Goal: Entertainment & Leisure: Consume media (video, audio)

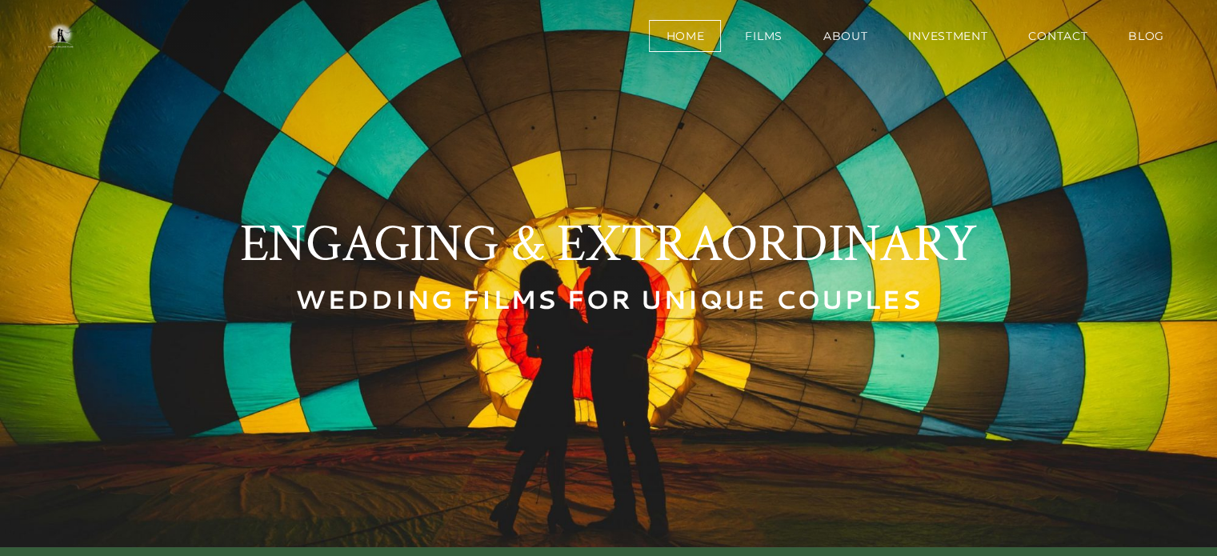
scroll to position [19, 0]
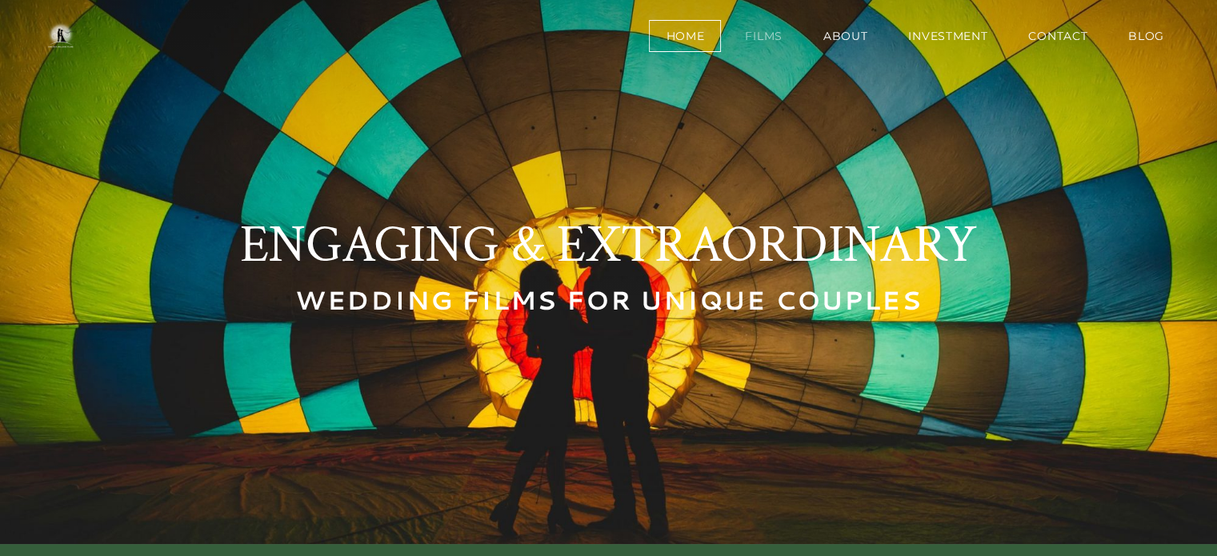
click at [782, 42] on link "Films" at bounding box center [763, 36] width 71 height 32
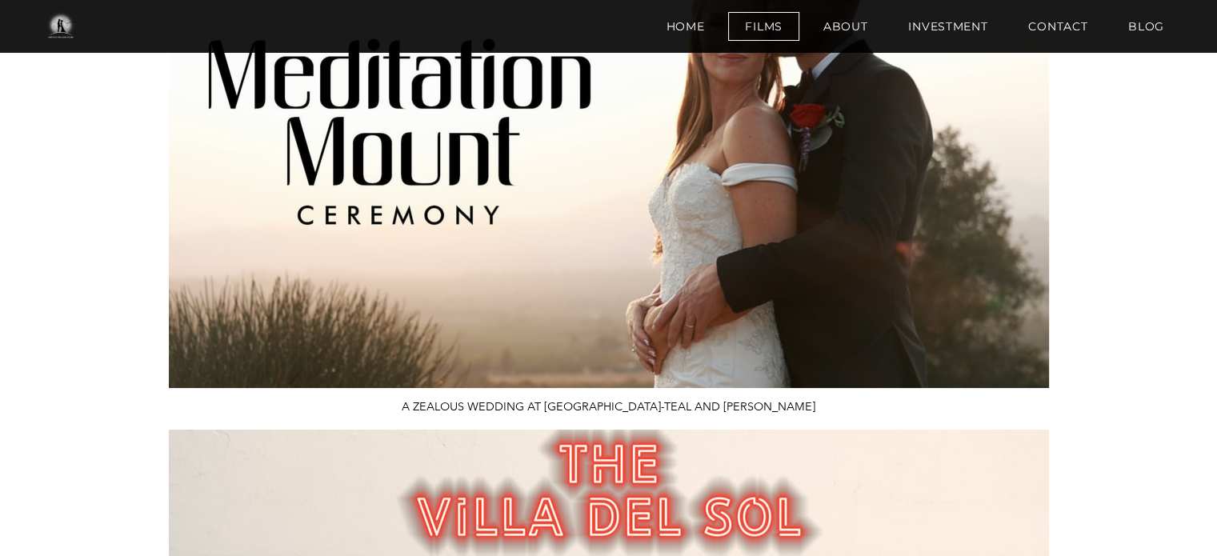
scroll to position [3651, 0]
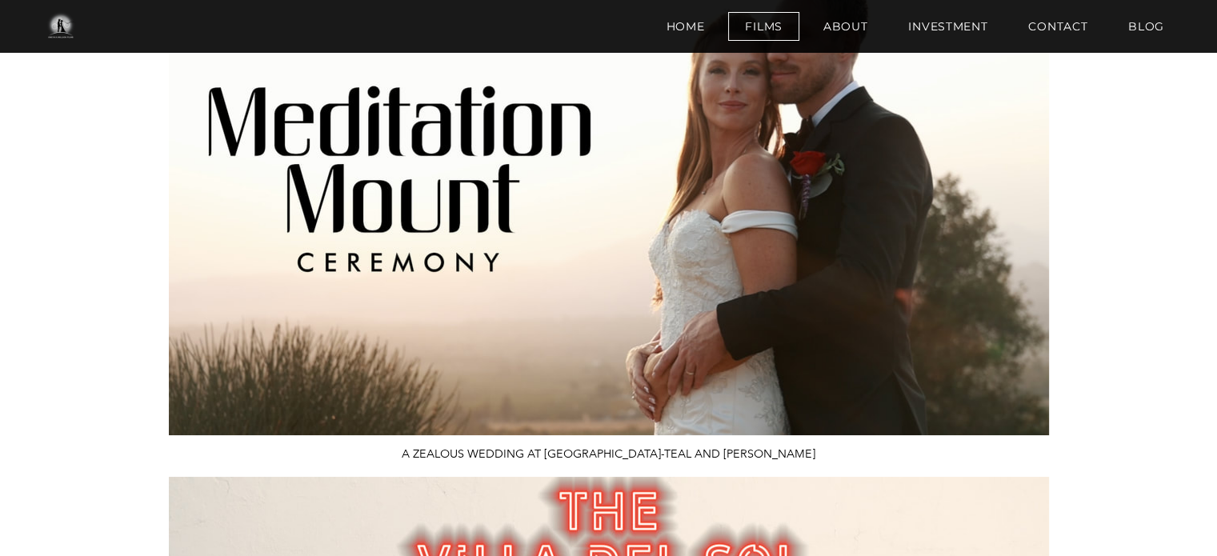
click at [988, 270] on img at bounding box center [609, 187] width 880 height 495
